Goal: Information Seeking & Learning: Learn about a topic

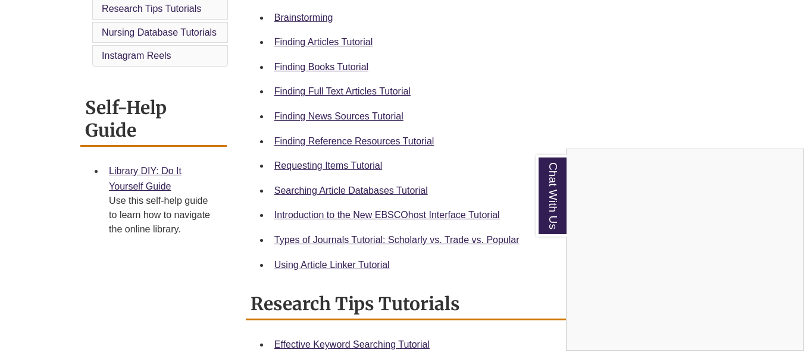
scroll to position [386, 0]
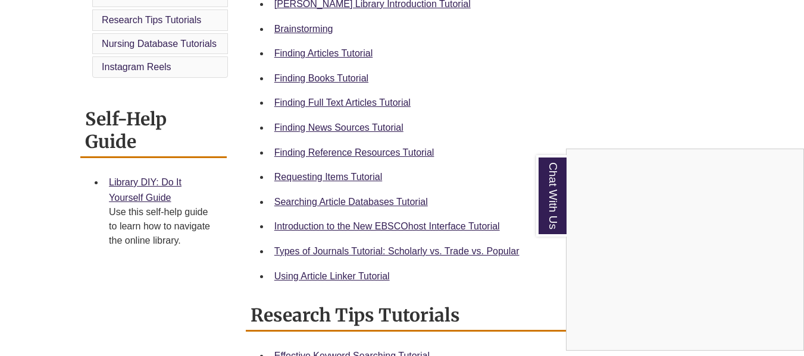
click at [338, 76] on div "Chat With Us" at bounding box center [402, 178] width 804 height 356
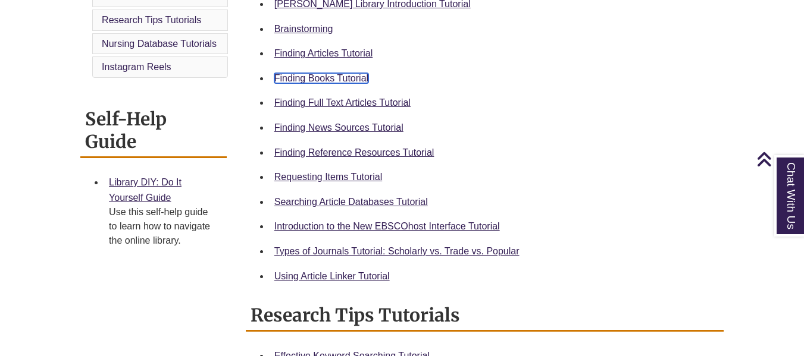
click at [316, 80] on link "Finding Books Tutorial" at bounding box center [321, 78] width 94 height 10
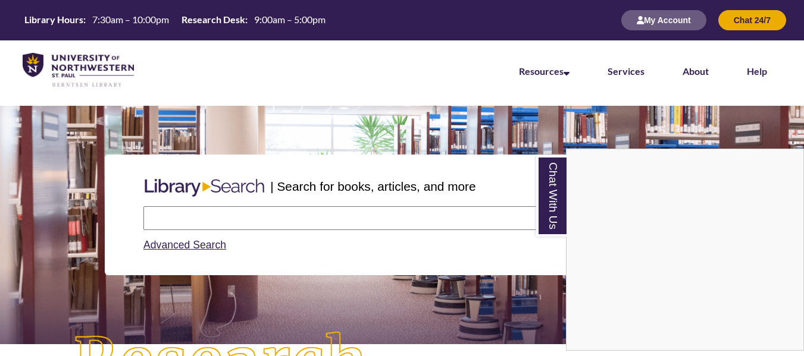
click at [205, 221] on div "Chat With Us" at bounding box center [402, 178] width 804 height 356
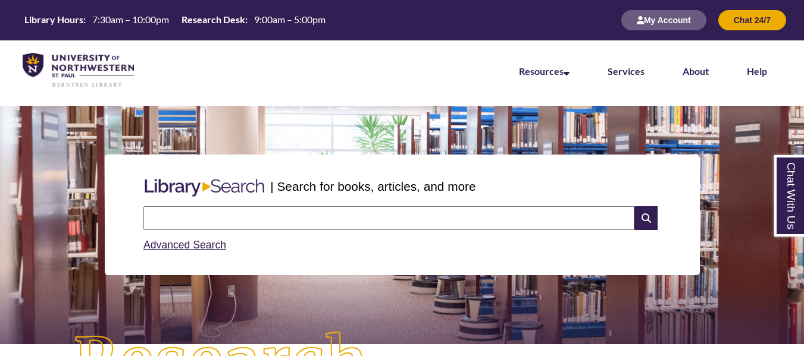
click at [205, 221] on input "text" at bounding box center [388, 218] width 491 height 24
type input "**********"
click at [644, 217] on icon at bounding box center [645, 218] width 23 height 24
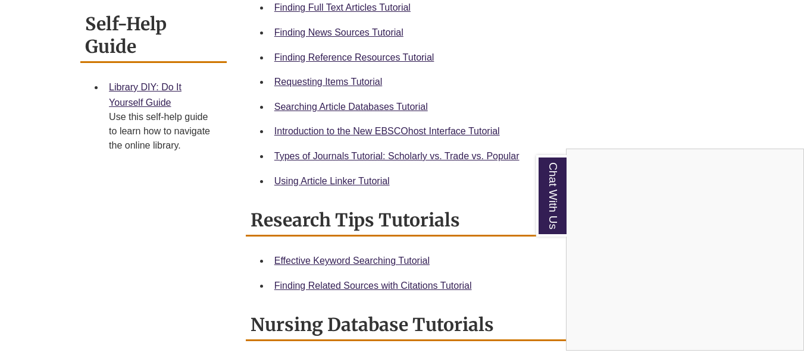
scroll to position [482, 0]
click at [414, 155] on div "Chat With Us" at bounding box center [402, 178] width 804 height 356
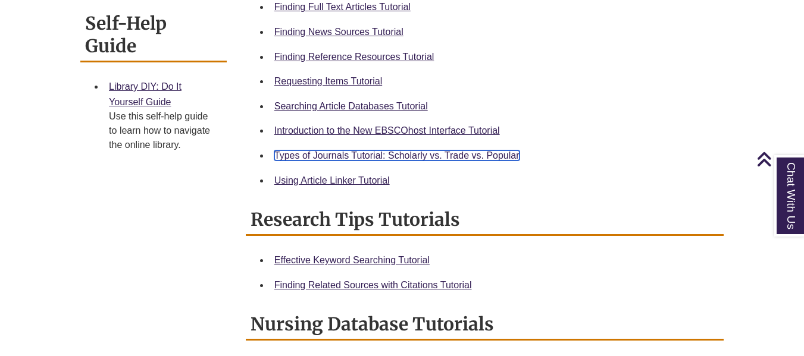
click at [416, 152] on link "Types of Journals Tutorial: Scholarly vs. Trade vs. Popular" at bounding box center [396, 155] width 245 height 10
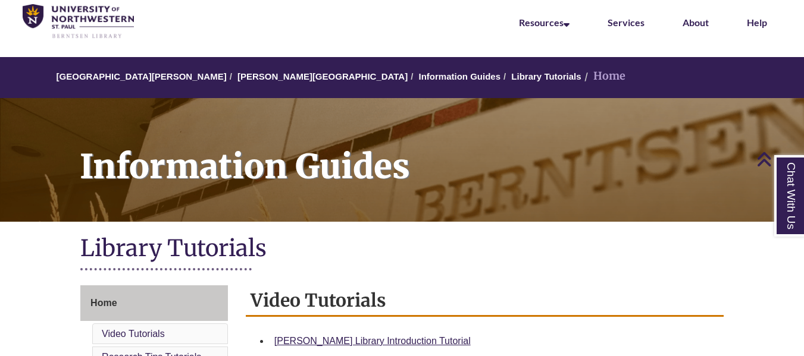
scroll to position [0, 0]
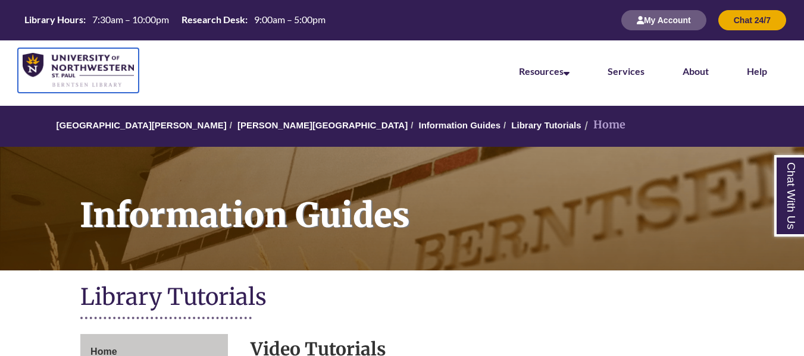
click at [84, 57] on img at bounding box center [78, 70] width 111 height 35
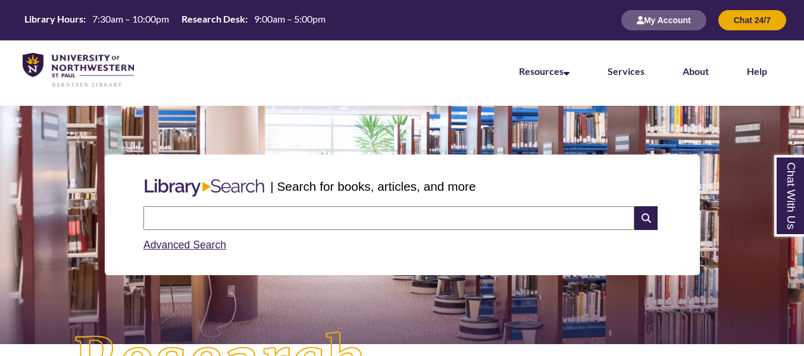
click at [195, 217] on input "text" at bounding box center [388, 218] width 491 height 24
type input "**********"
click at [643, 214] on icon at bounding box center [645, 218] width 23 height 24
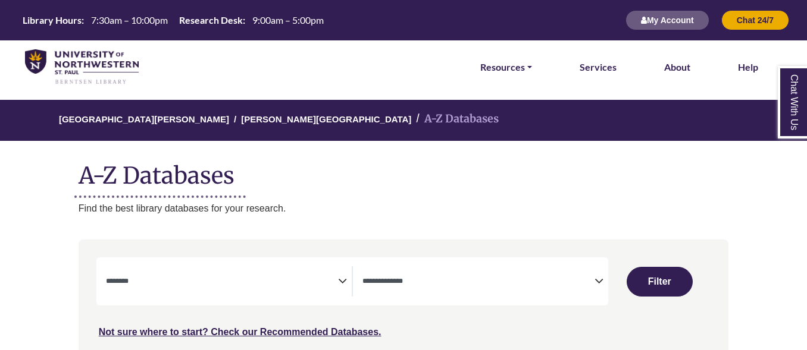
select select "Database Subject Filter"
select select "Database Types Filter"
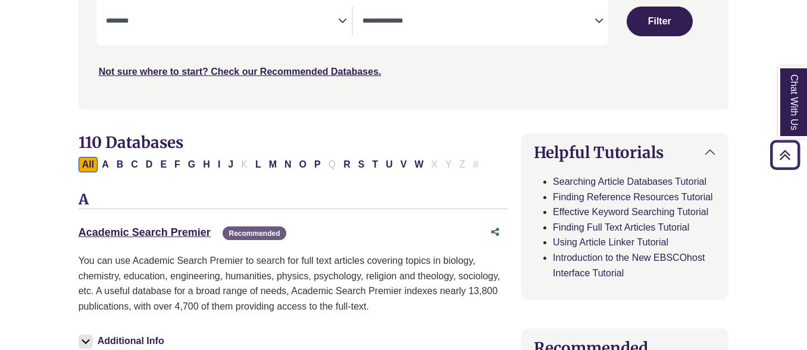
scroll to position [262, 0]
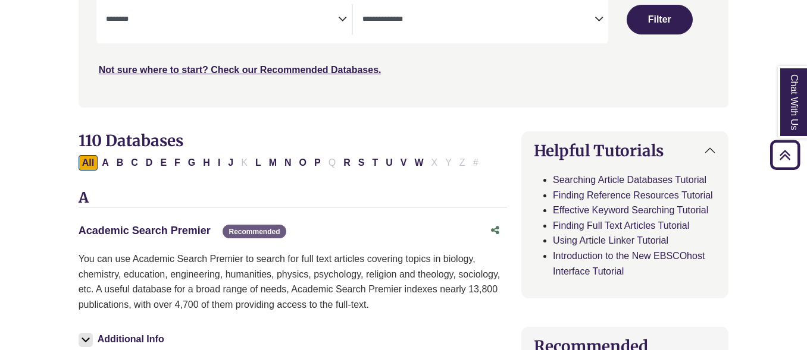
click at [178, 231] on link "Academic Search Premier This link opens in a new window" at bounding box center [145, 231] width 132 height 12
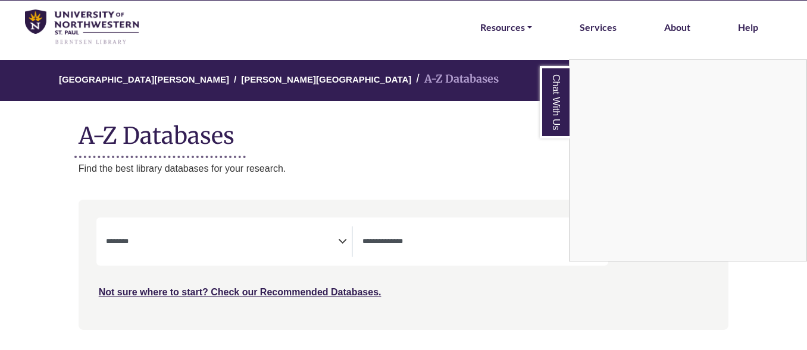
scroll to position [0, 0]
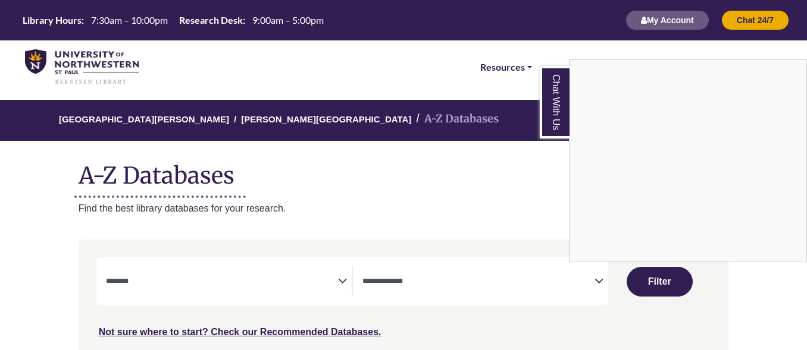
click at [156, 295] on div "Chat With Us" at bounding box center [403, 175] width 807 height 350
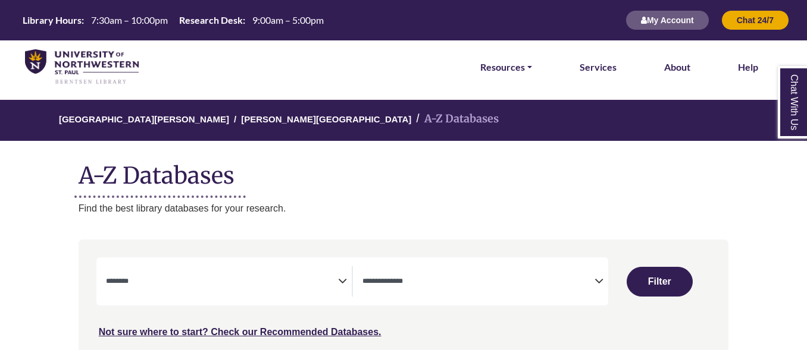
click at [165, 283] on textarea "Search" at bounding box center [222, 283] width 232 height 10
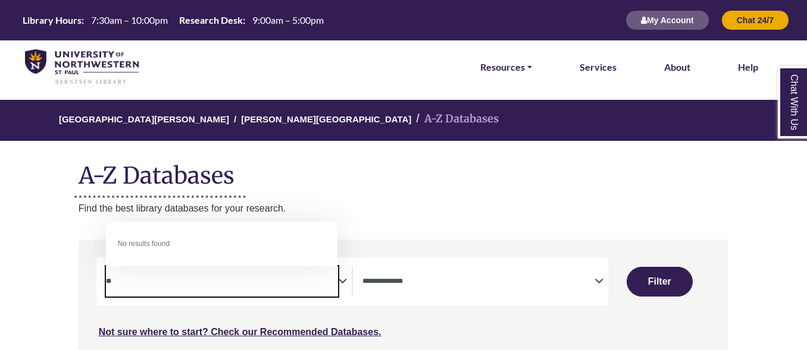
type textarea "*"
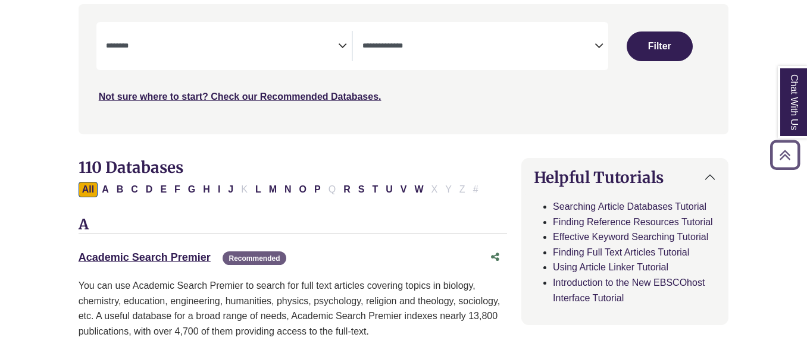
scroll to position [236, 0]
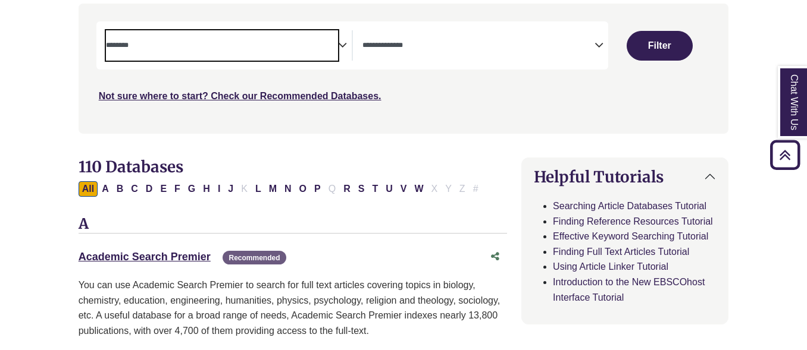
click at [312, 40] on span "Search filters" at bounding box center [222, 44] width 232 height 10
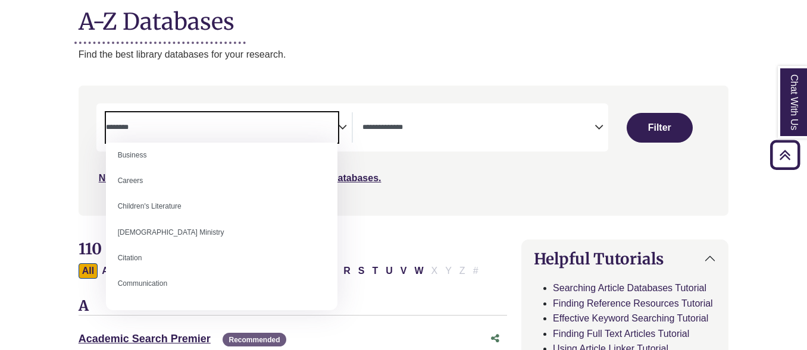
scroll to position [0, 0]
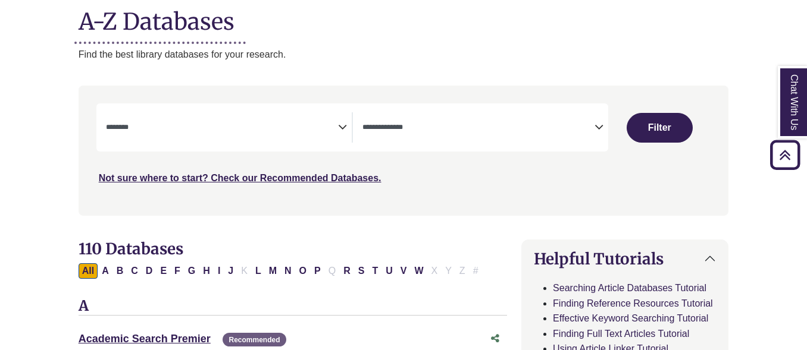
click at [427, 99] on div "Search filters" at bounding box center [404, 150] width 636 height 120
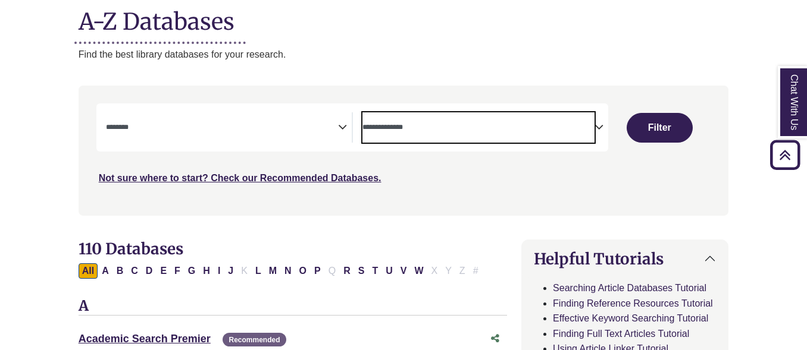
click at [422, 137] on span "Search filters" at bounding box center [478, 127] width 232 height 30
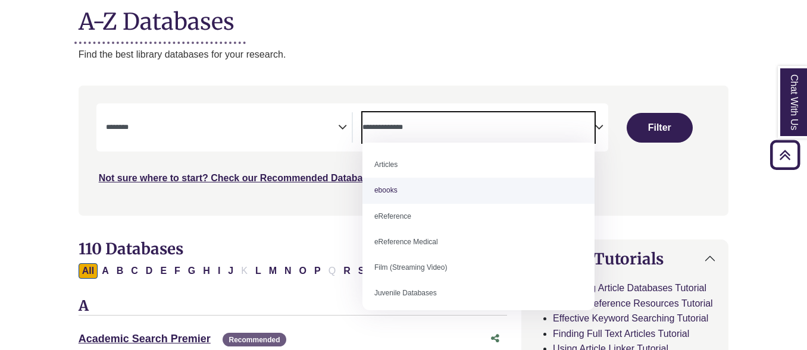
scroll to position [83, 0]
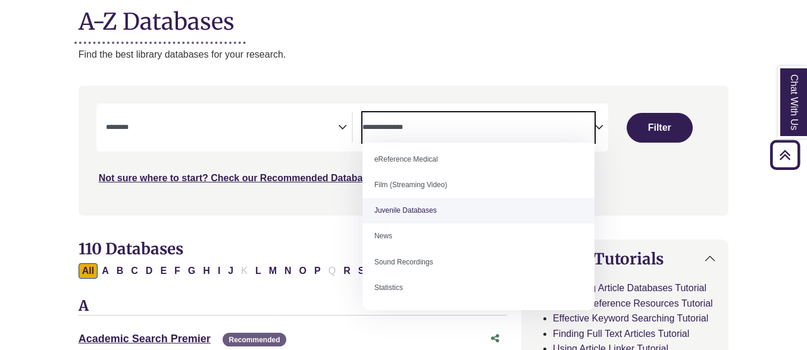
click at [321, 218] on div "**********" at bounding box center [403, 160] width 664 height 148
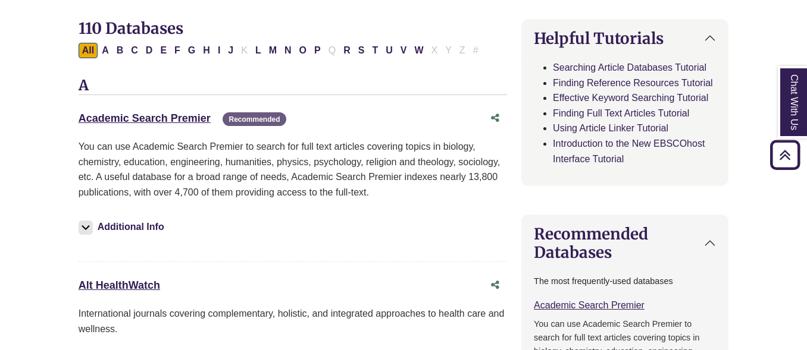
scroll to position [375, 0]
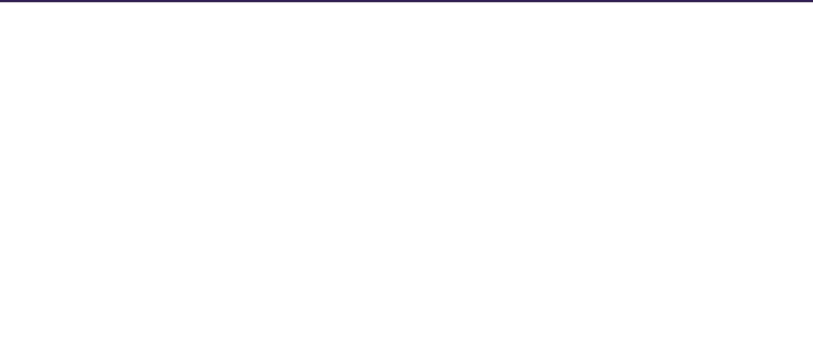
select select "Database Subject Filter"
select select "Database Types Filter"
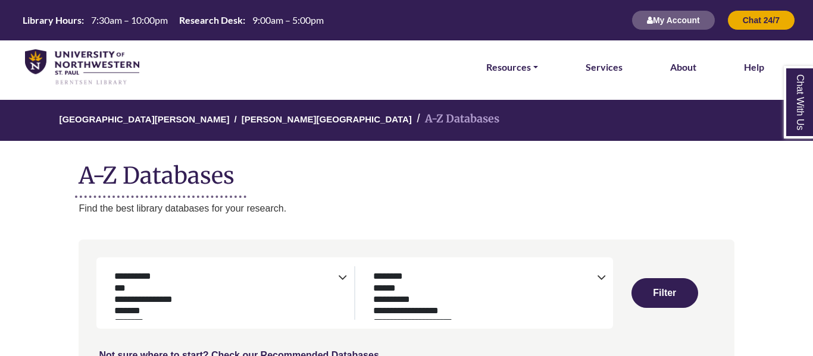
select select "Database Subject Filter"
select select "Database Types Filter"
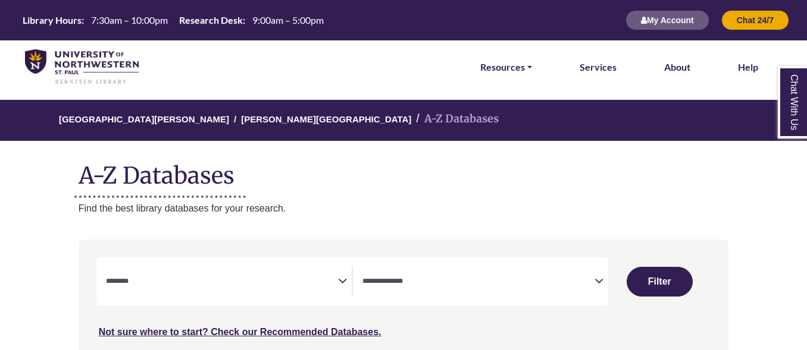
select select "Database Subject Filter"
select select "Database Types Filter"
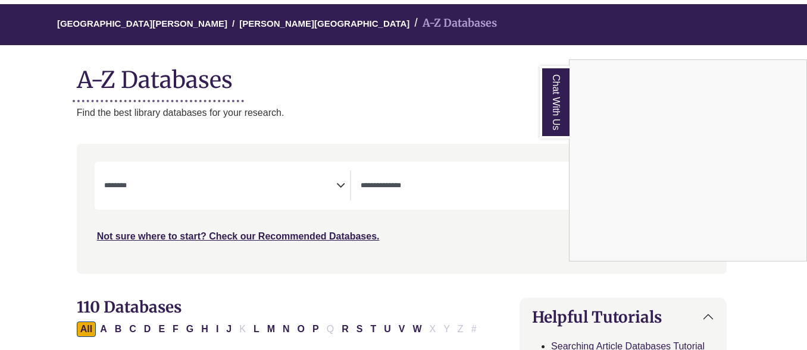
scroll to position [95, 2]
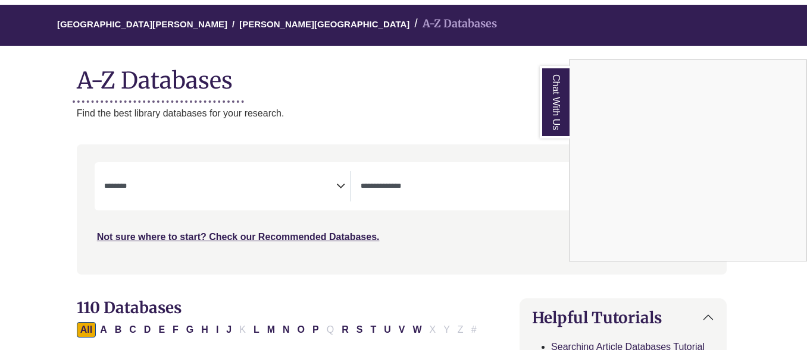
click at [182, 187] on div "Chat With Us" at bounding box center [403, 175] width 807 height 350
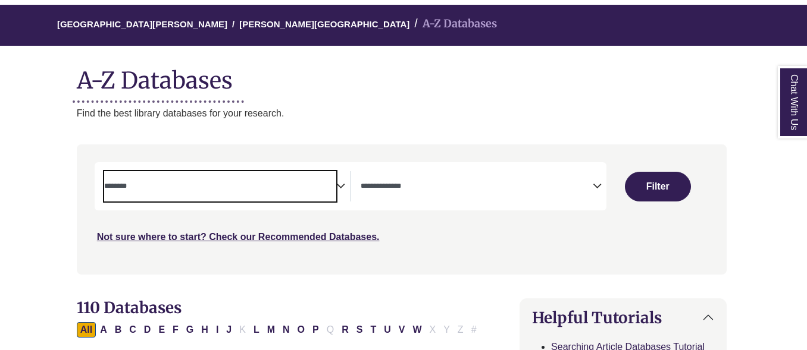
click at [140, 182] on span "Search filters" at bounding box center [220, 185] width 232 height 10
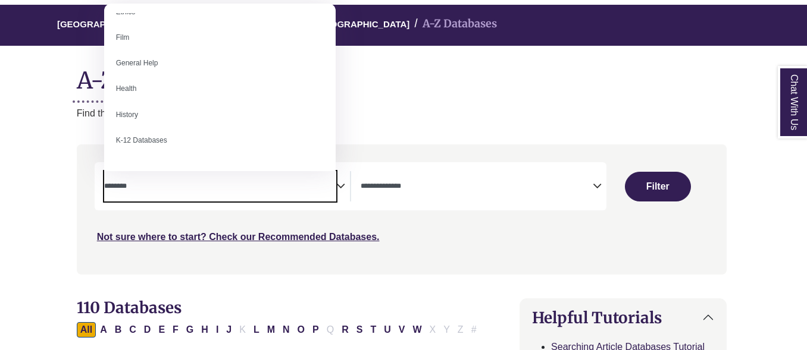
scroll to position [477, 0]
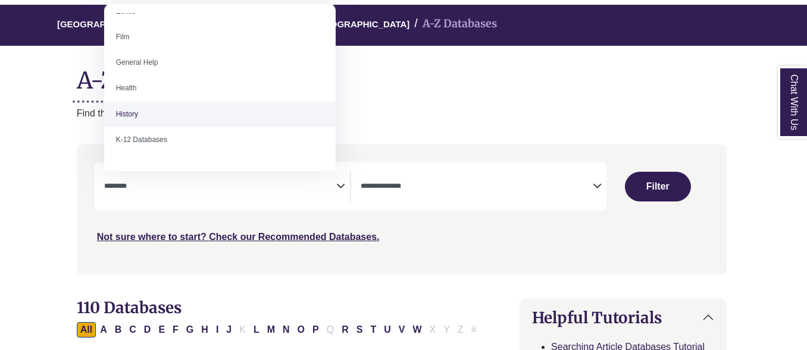
select select "*****"
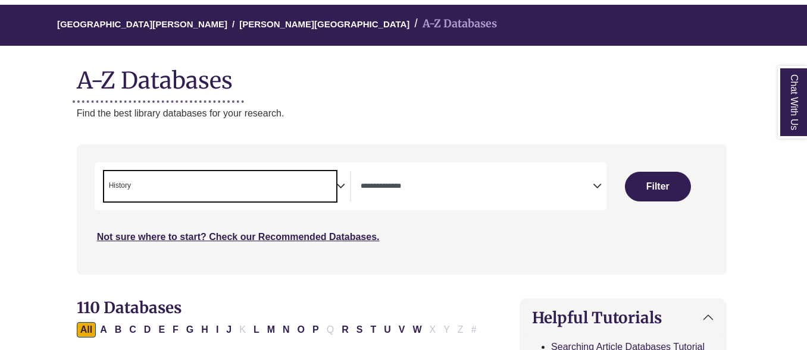
click at [403, 204] on div "**********" at bounding box center [351, 186] width 512 height 48
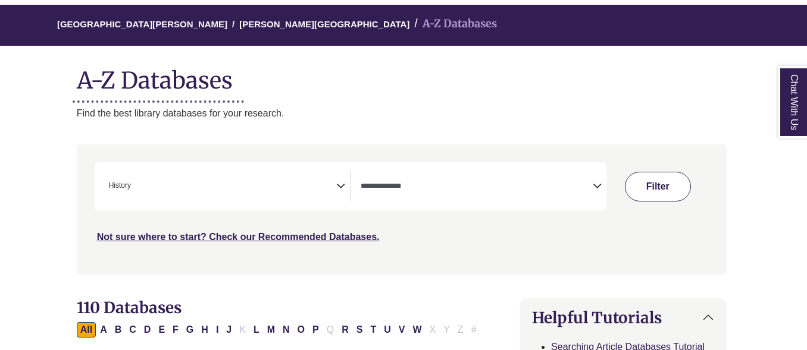
click at [657, 189] on button "Filter" at bounding box center [658, 187] width 66 height 30
select select "Database Types Filter"
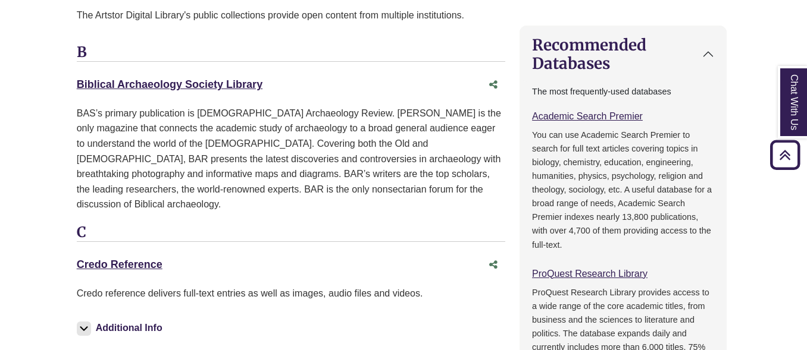
scroll to position [791, 2]
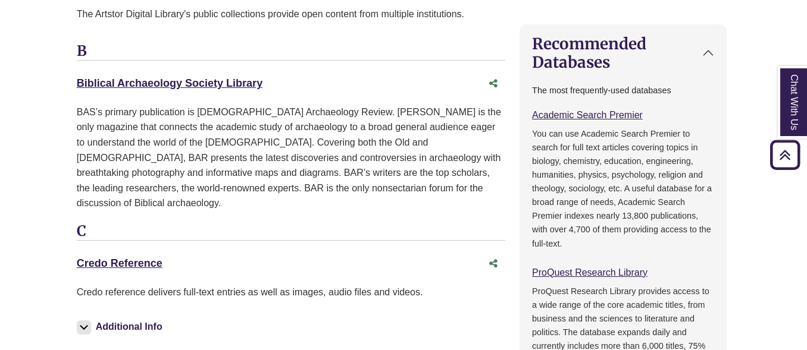
drag, startPoint x: 71, startPoint y: 79, endPoint x: 297, endPoint y: 85, distance: 225.5
copy link "Biblical Archaeology Society Library"
click at [297, 86] on div "Biblical Archaeology Society Library This link opens in a new window" at bounding box center [279, 83] width 405 height 17
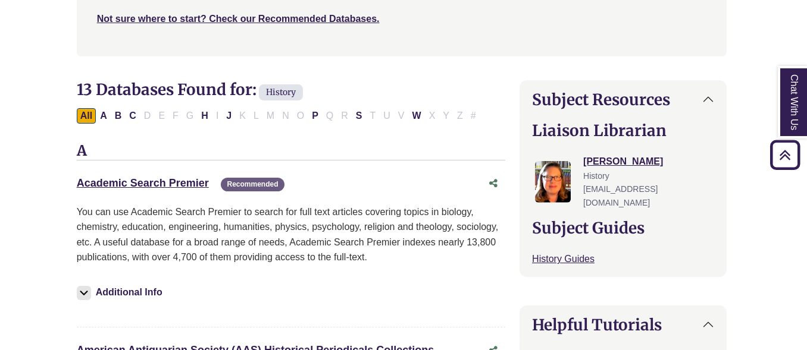
scroll to position [317, 2]
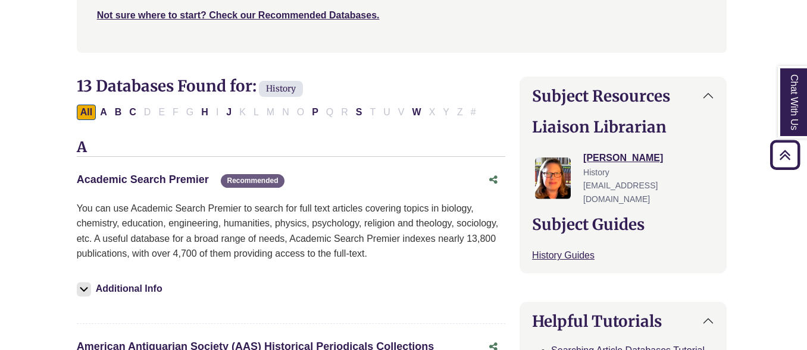
click at [165, 175] on link "Academic Search Premier This link opens in a new window" at bounding box center [143, 180] width 132 height 12
drag, startPoint x: 139, startPoint y: 169, endPoint x: 120, endPoint y: 178, distance: 21.8
click at [120, 178] on link "Academic Search Premier This link opens in a new window" at bounding box center [143, 180] width 132 height 12
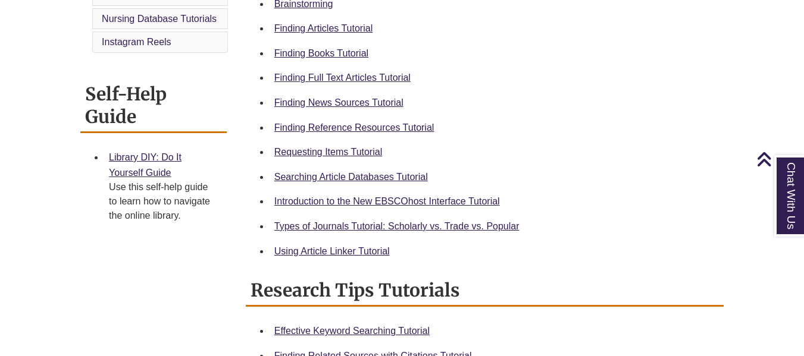
scroll to position [412, 0]
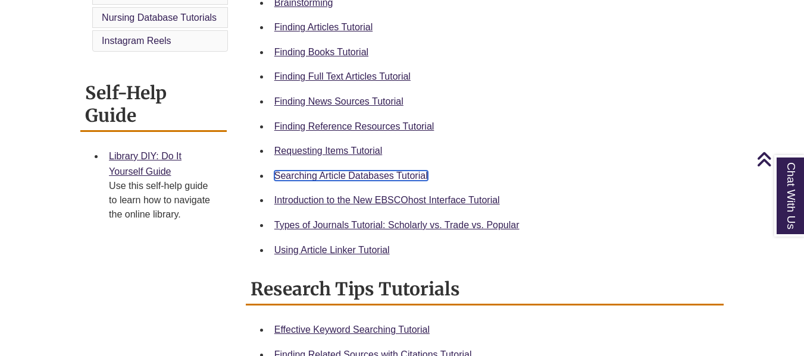
click at [352, 177] on link "Searching Article Databases Tutorial" at bounding box center [350, 176] width 153 height 10
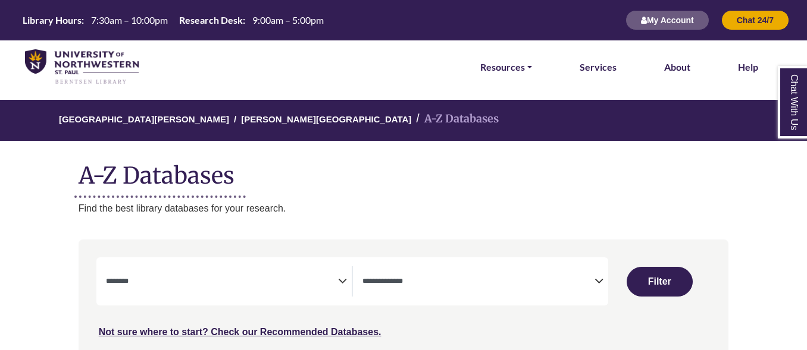
select select "Database Subject Filter"
select select "Database Types Filter"
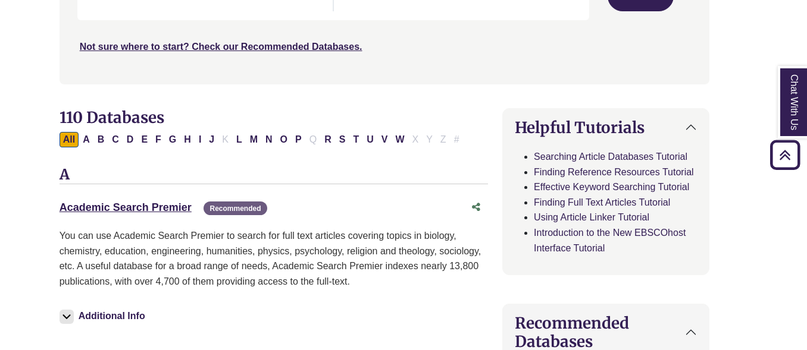
scroll to position [312, 19]
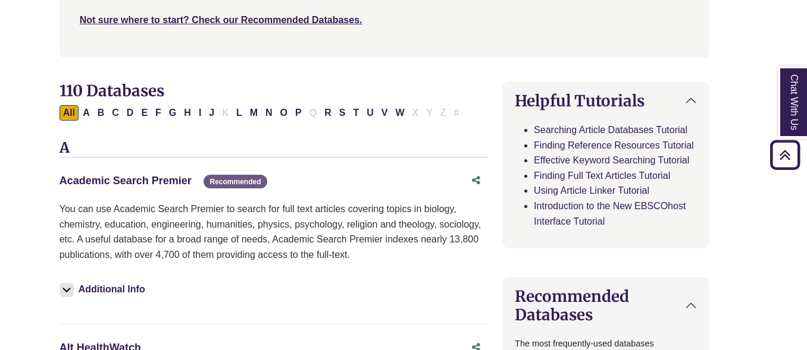
click at [86, 178] on link "Academic Search Premier This link opens in a new window" at bounding box center [125, 181] width 132 height 12
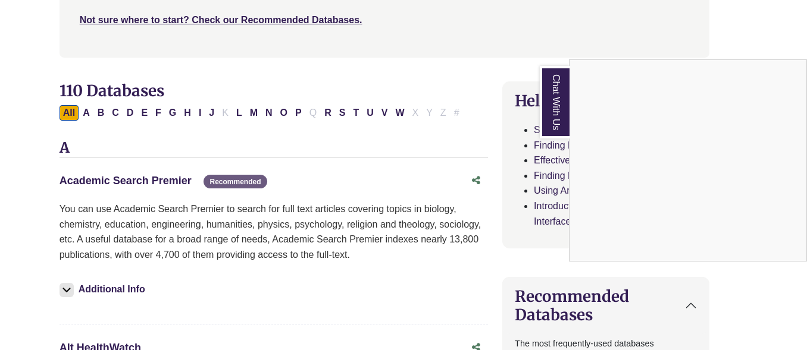
scroll to position [0, 19]
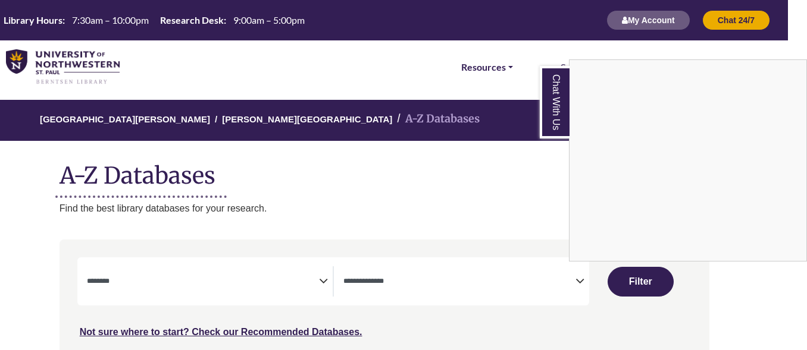
click at [96, 168] on div "Chat With Us" at bounding box center [403, 175] width 807 height 350
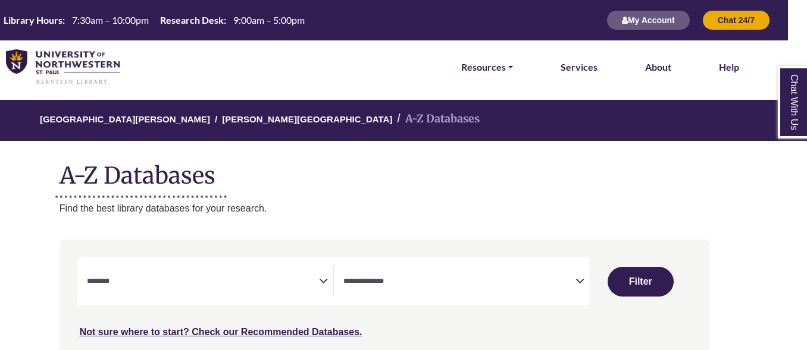
click at [85, 55] on img at bounding box center [63, 67] width 114 height 36
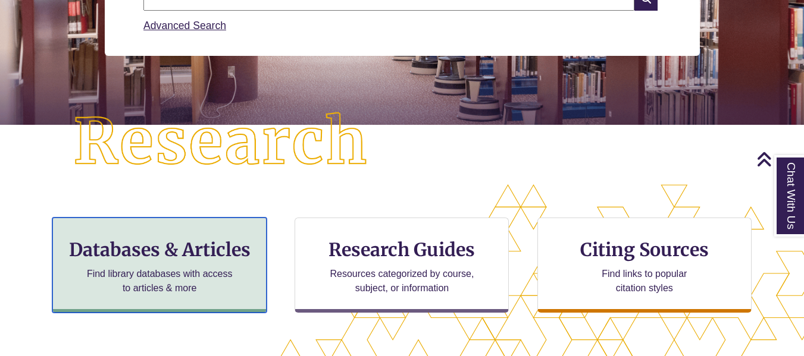
click at [205, 271] on p "Find library databases with access to articles & more" at bounding box center [159, 281] width 155 height 29
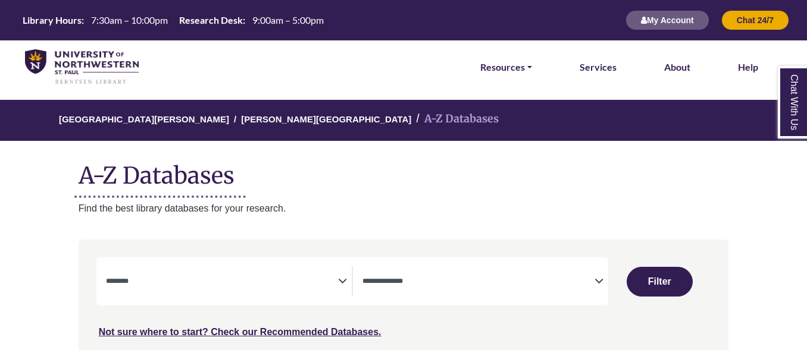
select select "Database Subject Filter"
select select "Database Types Filter"
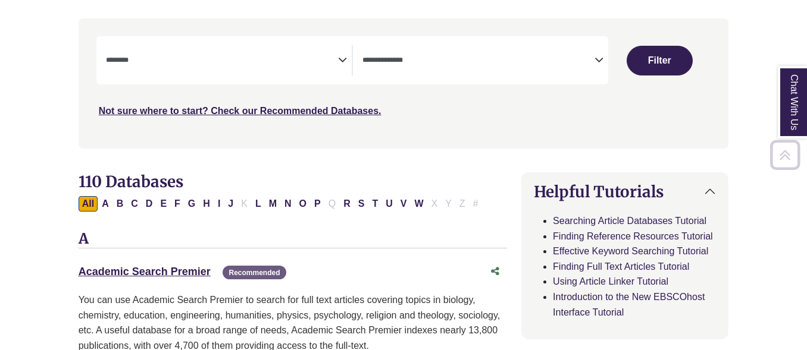
scroll to position [225, 0]
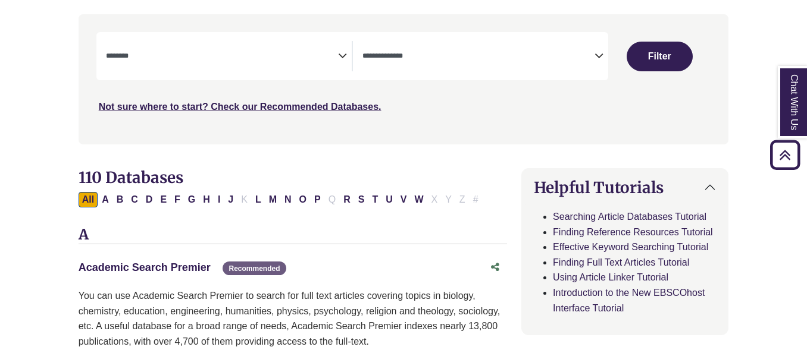
click at [149, 262] on link "Academic Search Premier This link opens in a new window" at bounding box center [145, 268] width 132 height 12
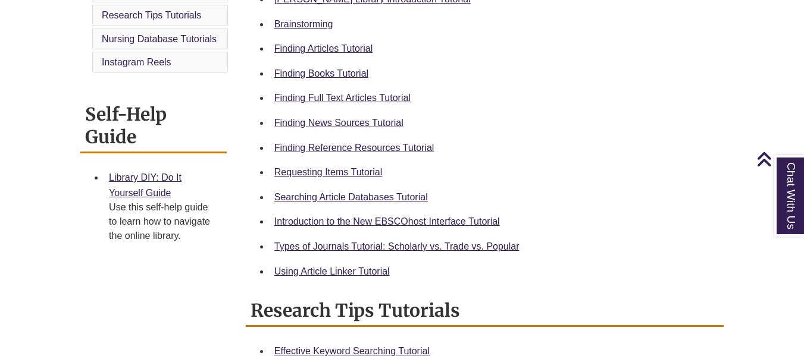
scroll to position [391, 0]
click at [337, 103] on div "Finding Full Text Articles Tutorial" at bounding box center [494, 97] width 440 height 15
click at [338, 95] on link "Finding Full Text Articles Tutorial" at bounding box center [342, 97] width 136 height 10
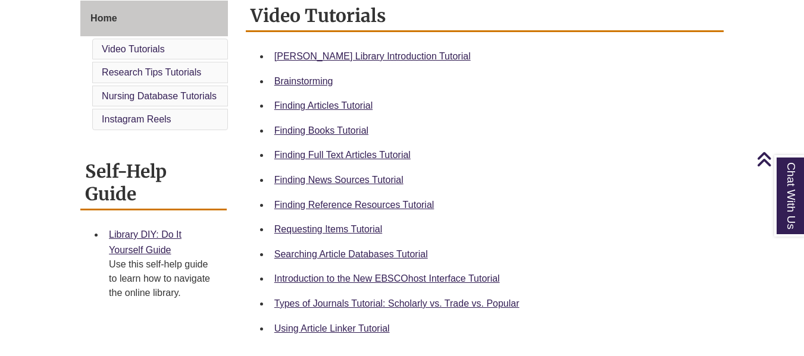
scroll to position [333, 0]
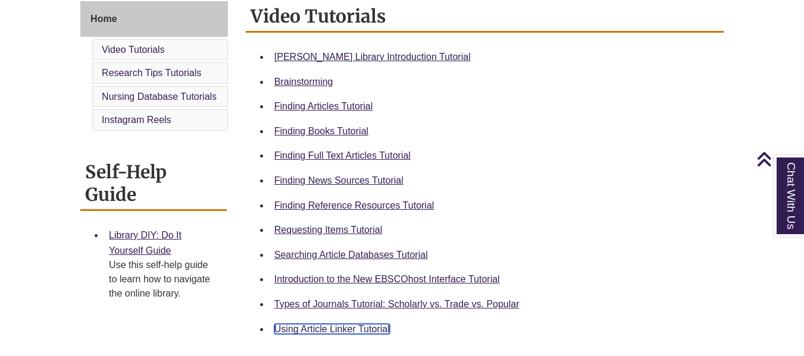
click at [344, 330] on link "Using Article Linker Tutorial" at bounding box center [331, 329] width 115 height 10
